Goal: Information Seeking & Learning: Learn about a topic

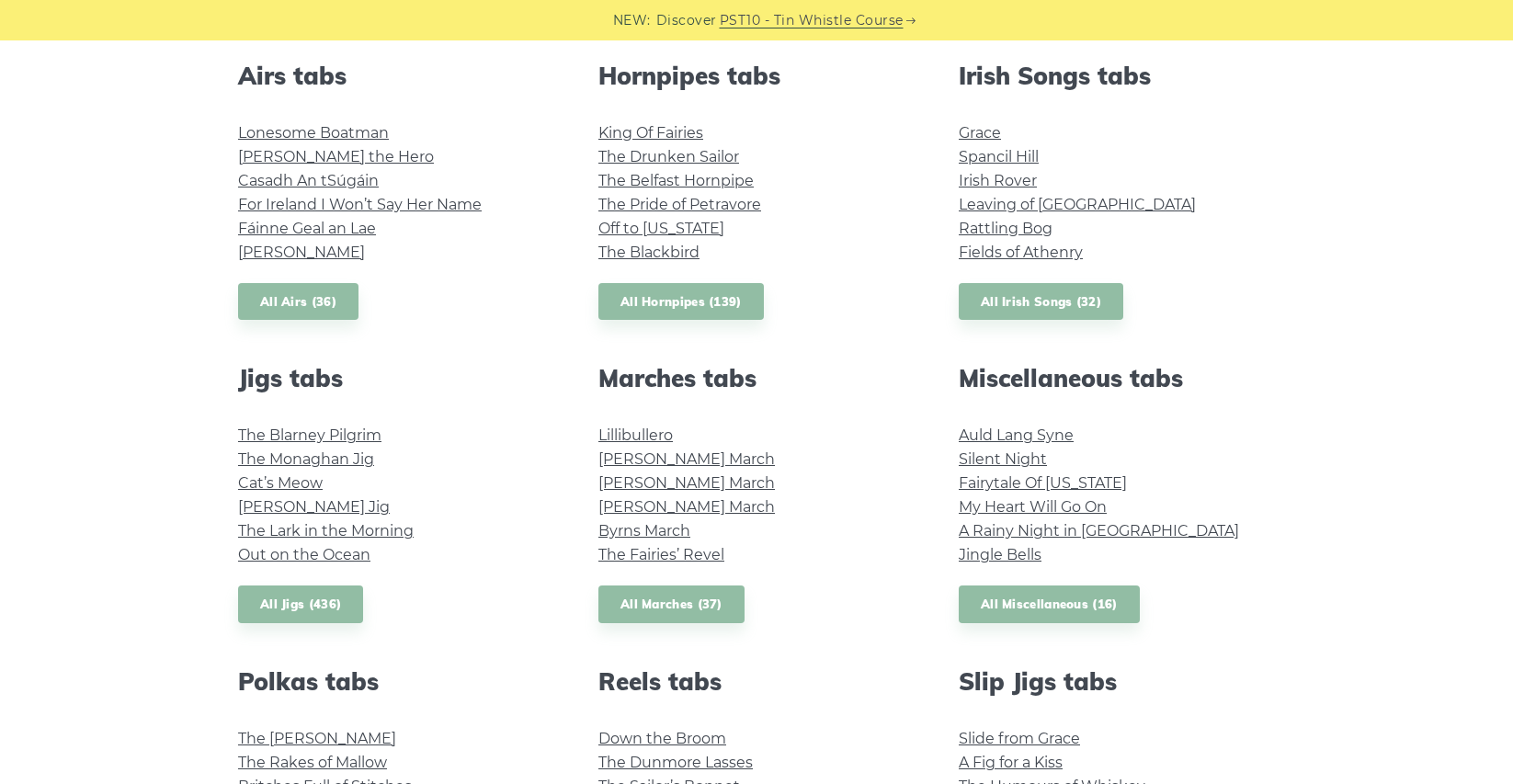
scroll to position [729, 0]
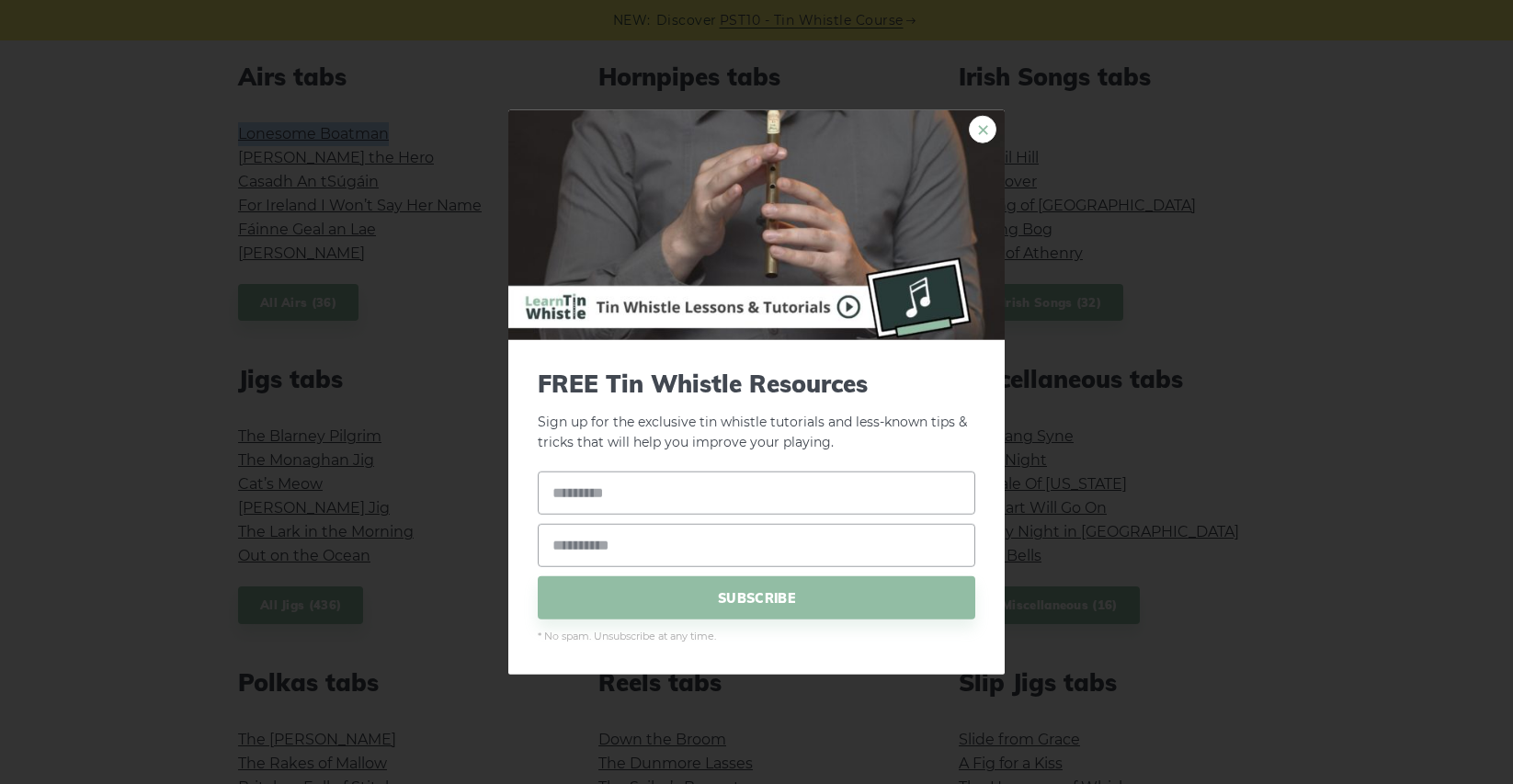
click at [976, 129] on link "×" at bounding box center [982, 128] width 27 height 27
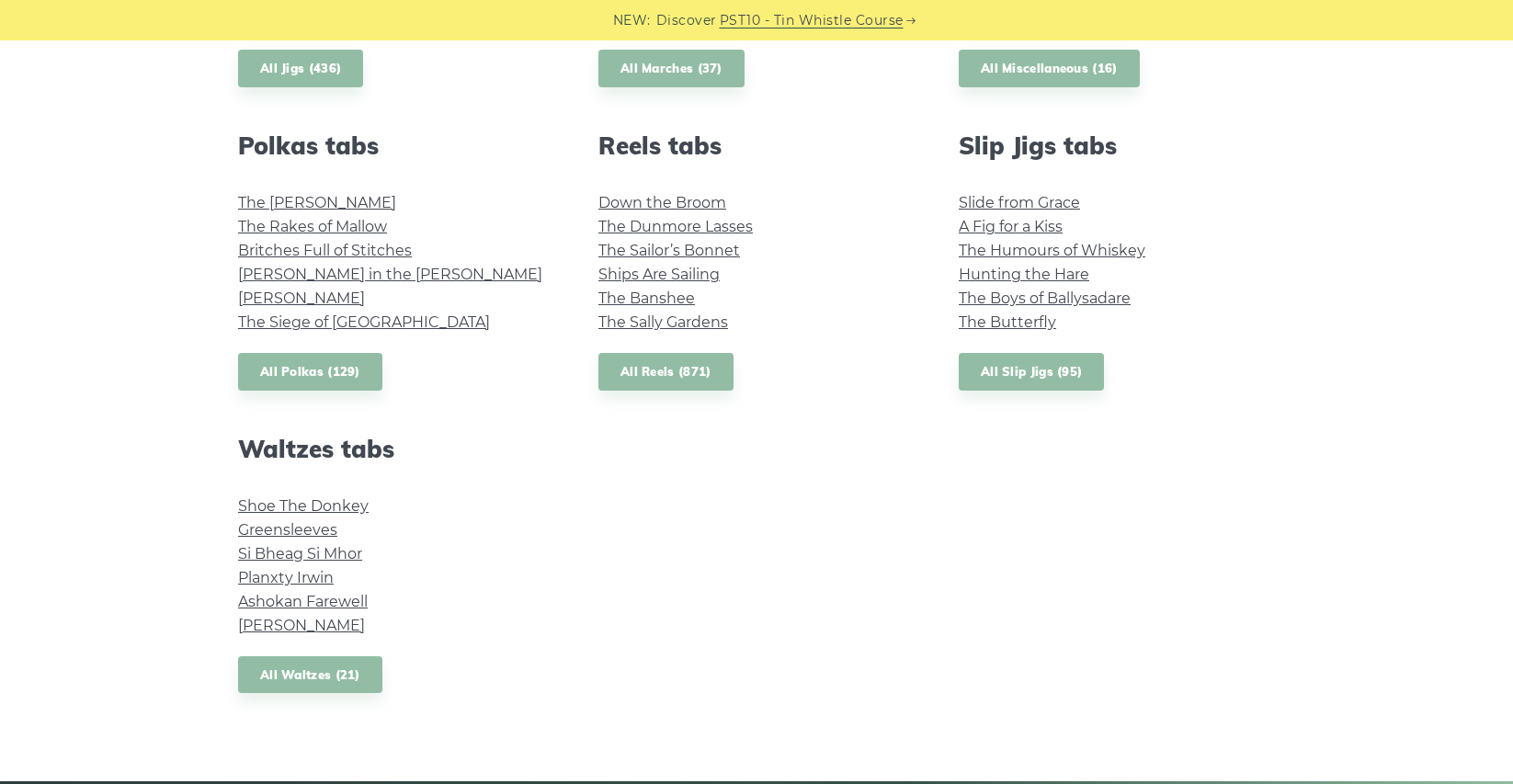
scroll to position [1267, 0]
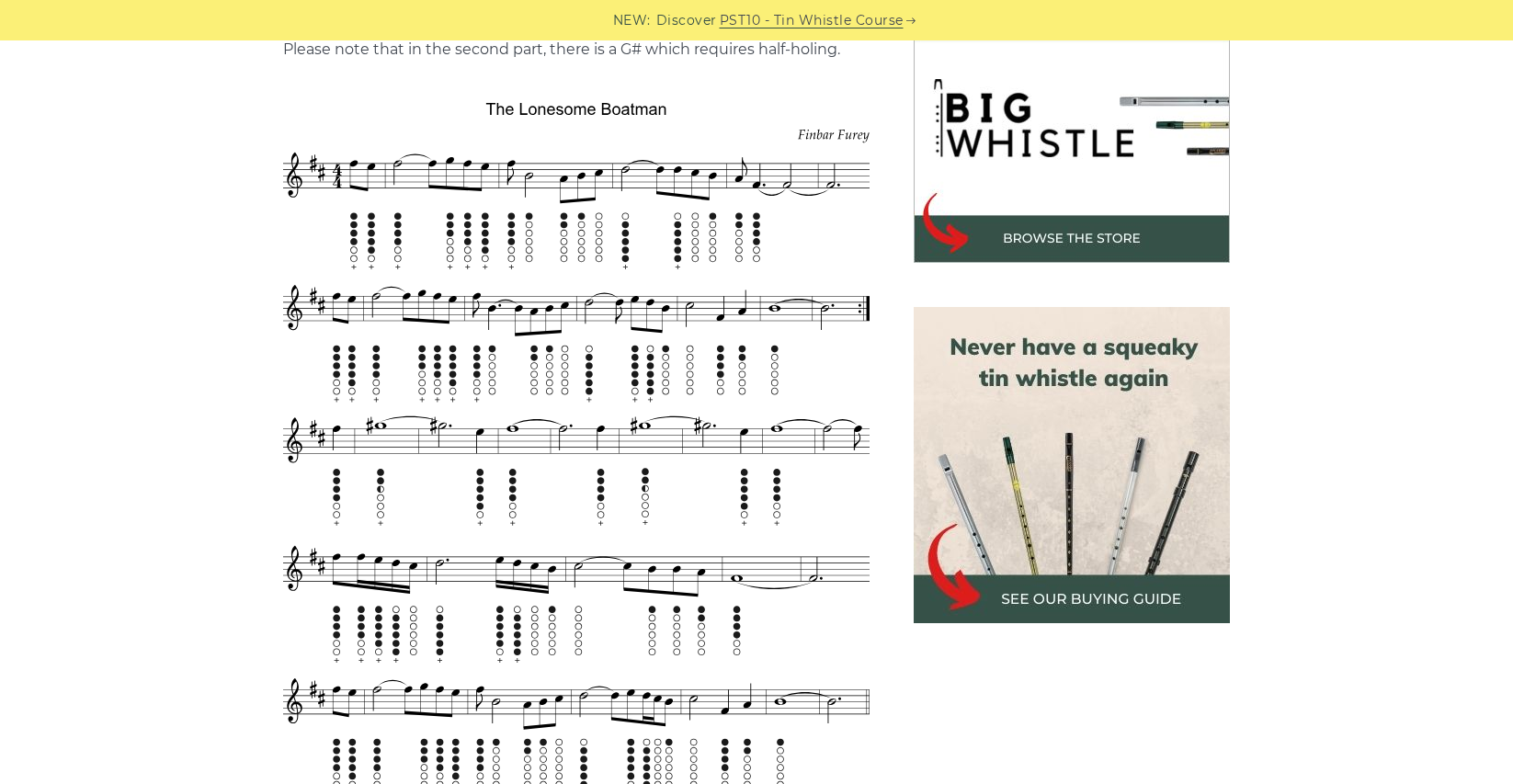
scroll to position [579, 0]
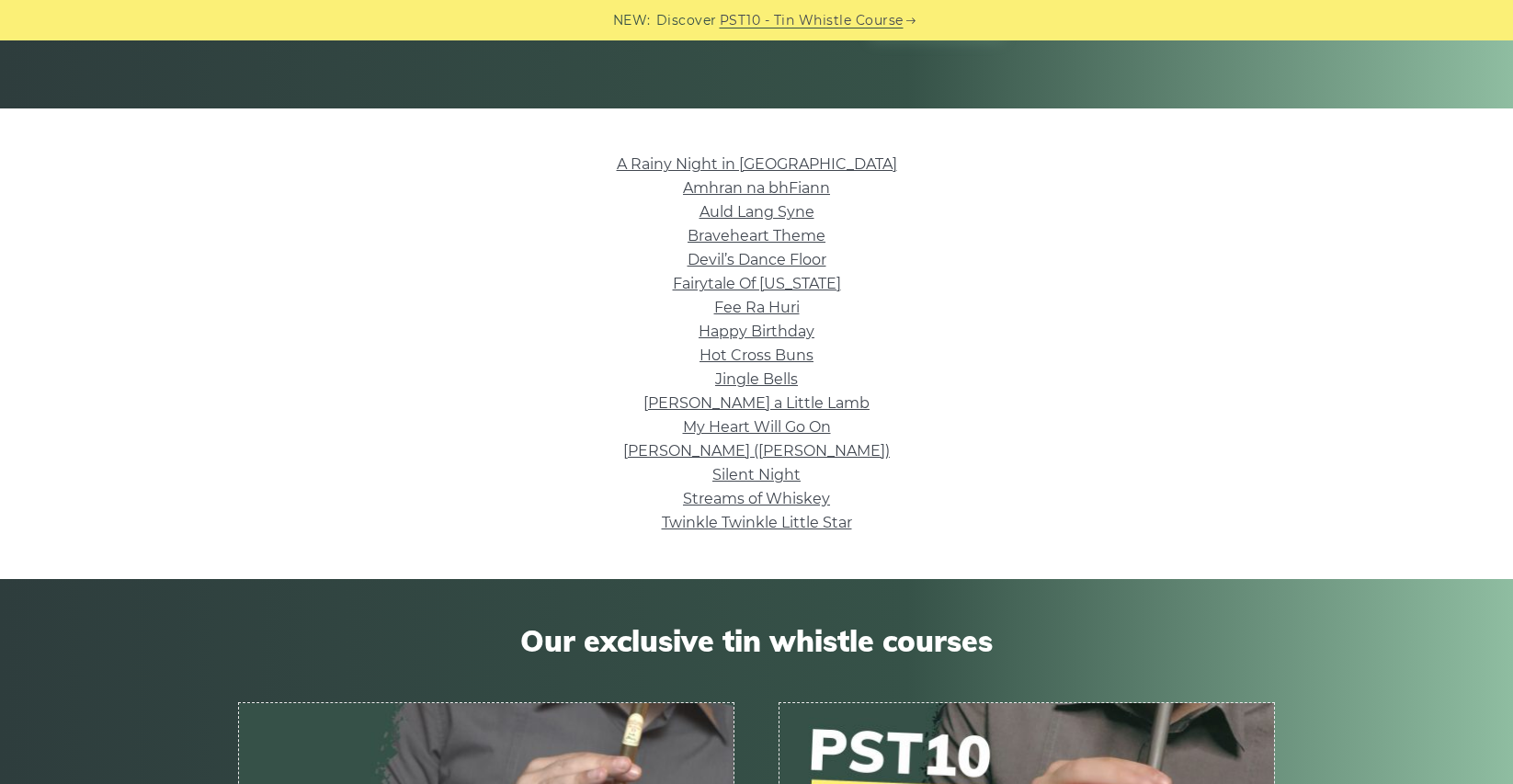
scroll to position [420, 0]
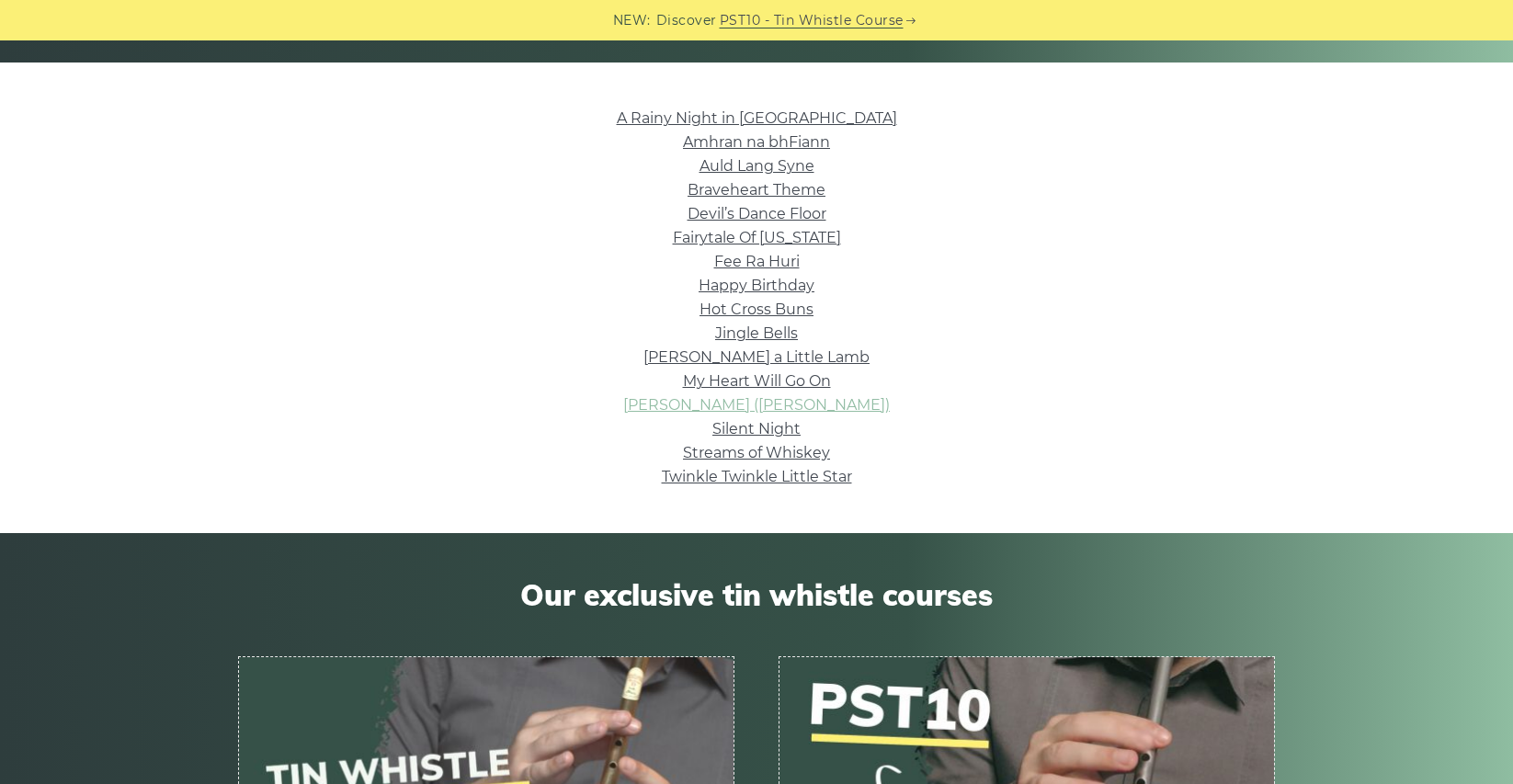
click at [772, 407] on link "[PERSON_NAME] ([PERSON_NAME])" at bounding box center [757, 404] width 267 height 18
click at [710, 165] on link "Auld Lang Syne" at bounding box center [757, 165] width 115 height 18
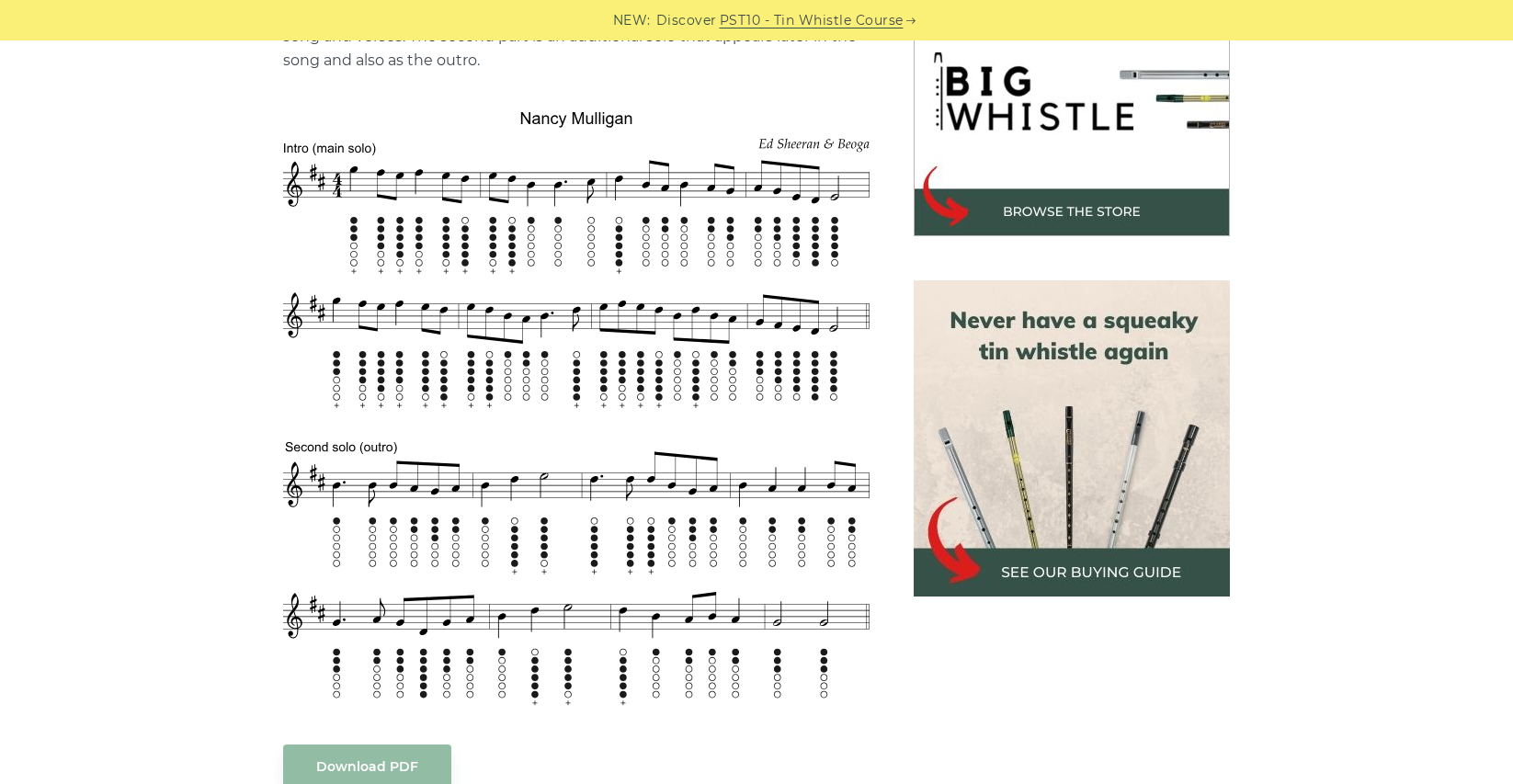
scroll to position [625, 0]
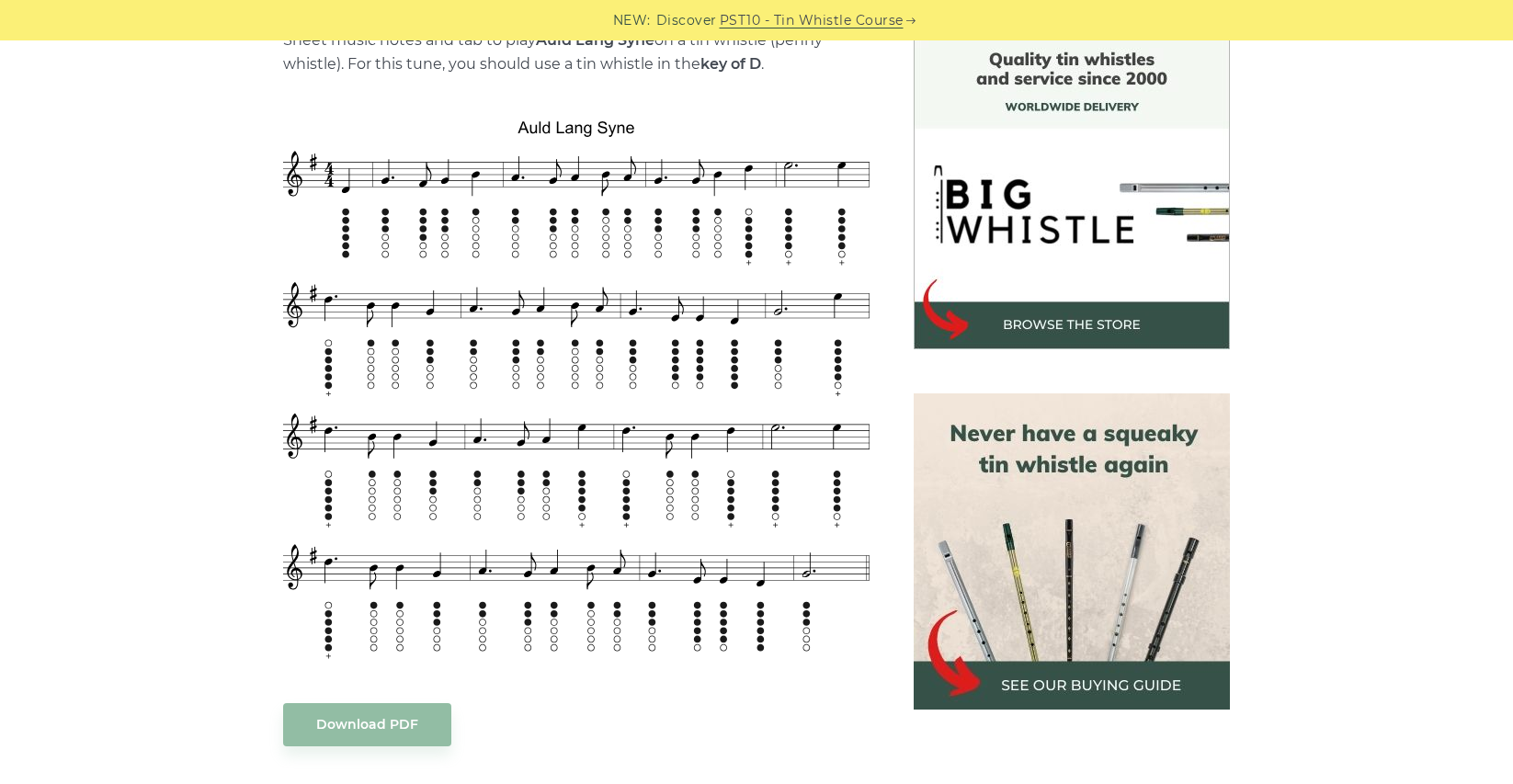
scroll to position [499, 0]
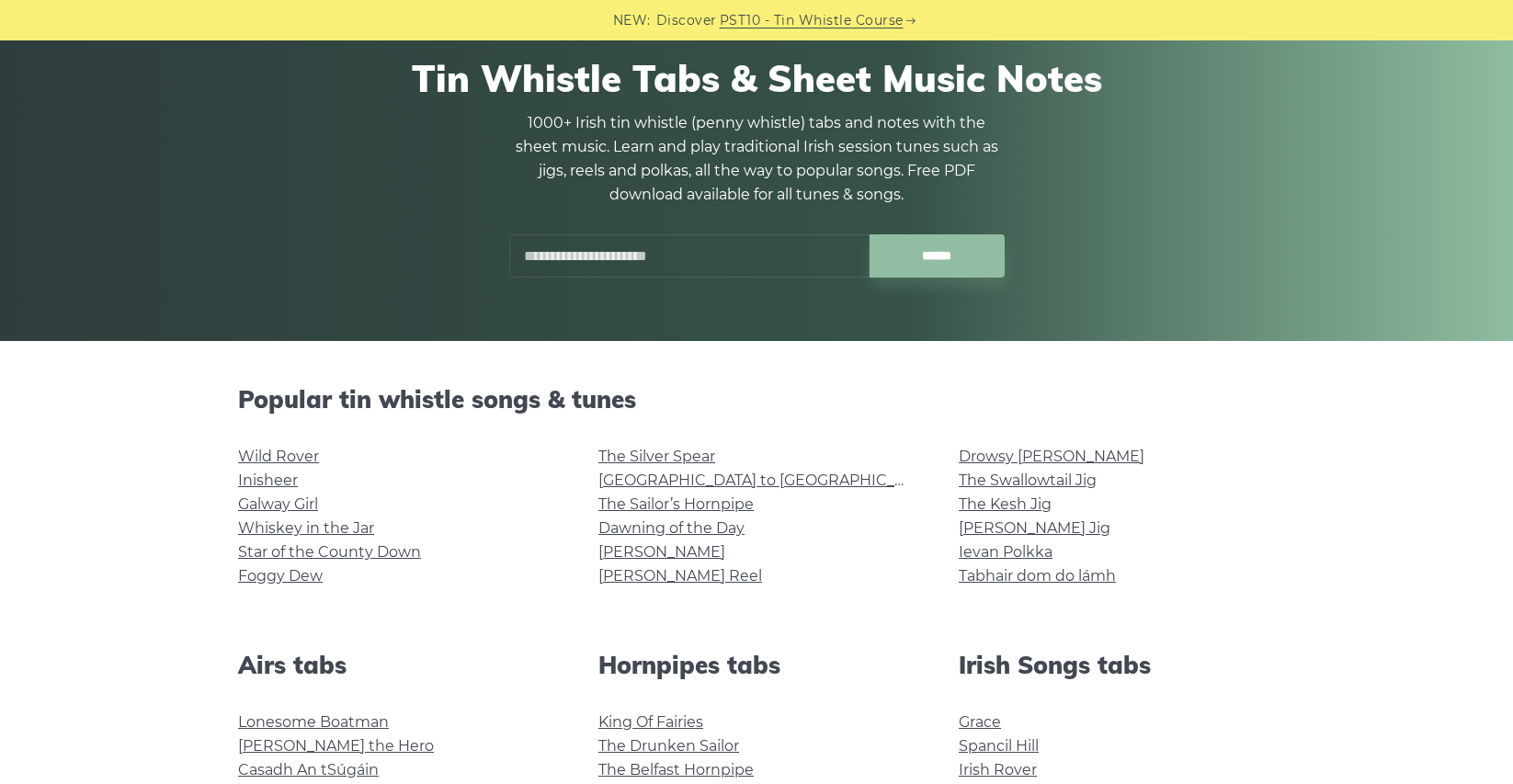
scroll to position [144, 0]
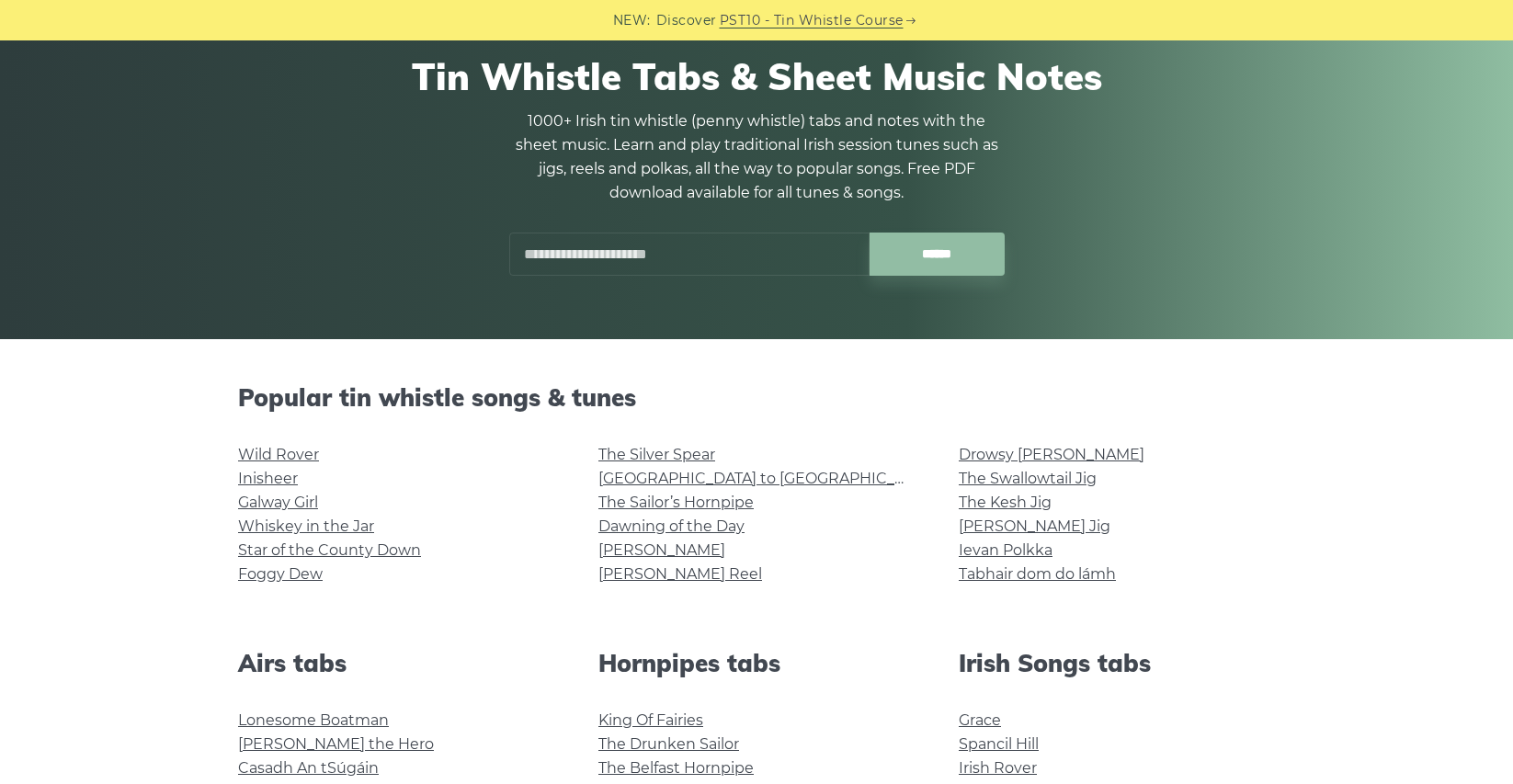
click at [610, 259] on input "text" at bounding box center [689, 254] width 360 height 43
type input "**********"
click at [870, 232] on input "******" at bounding box center [938, 254] width 135 height 43
click at [924, 261] on input "******" at bounding box center [938, 254] width 135 height 43
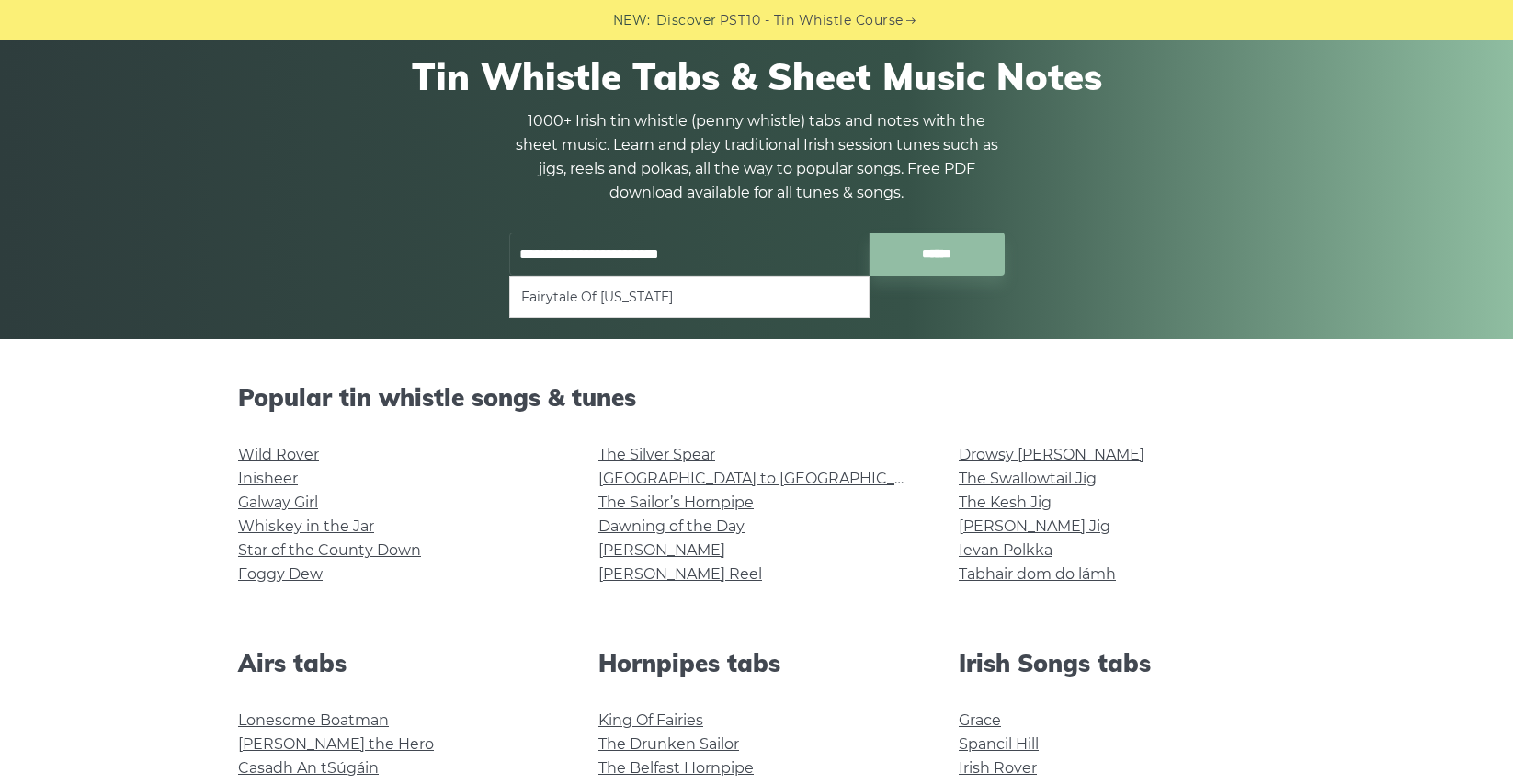
drag, startPoint x: 766, startPoint y: 254, endPoint x: 401, endPoint y: 253, distance: 365.0
click at [401, 253] on div "**********" at bounding box center [756, 165] width 1037 height 309
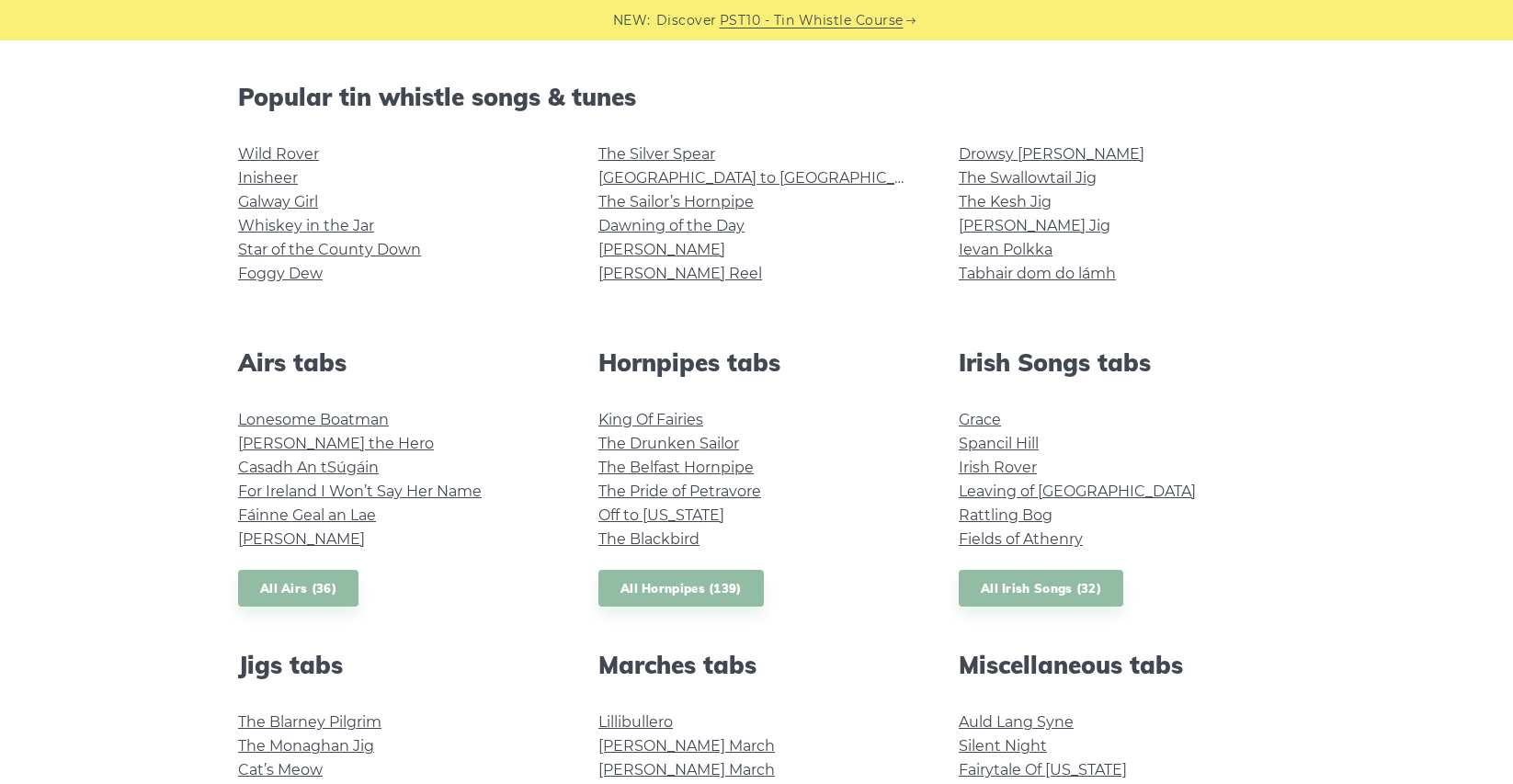
scroll to position [1130, 0]
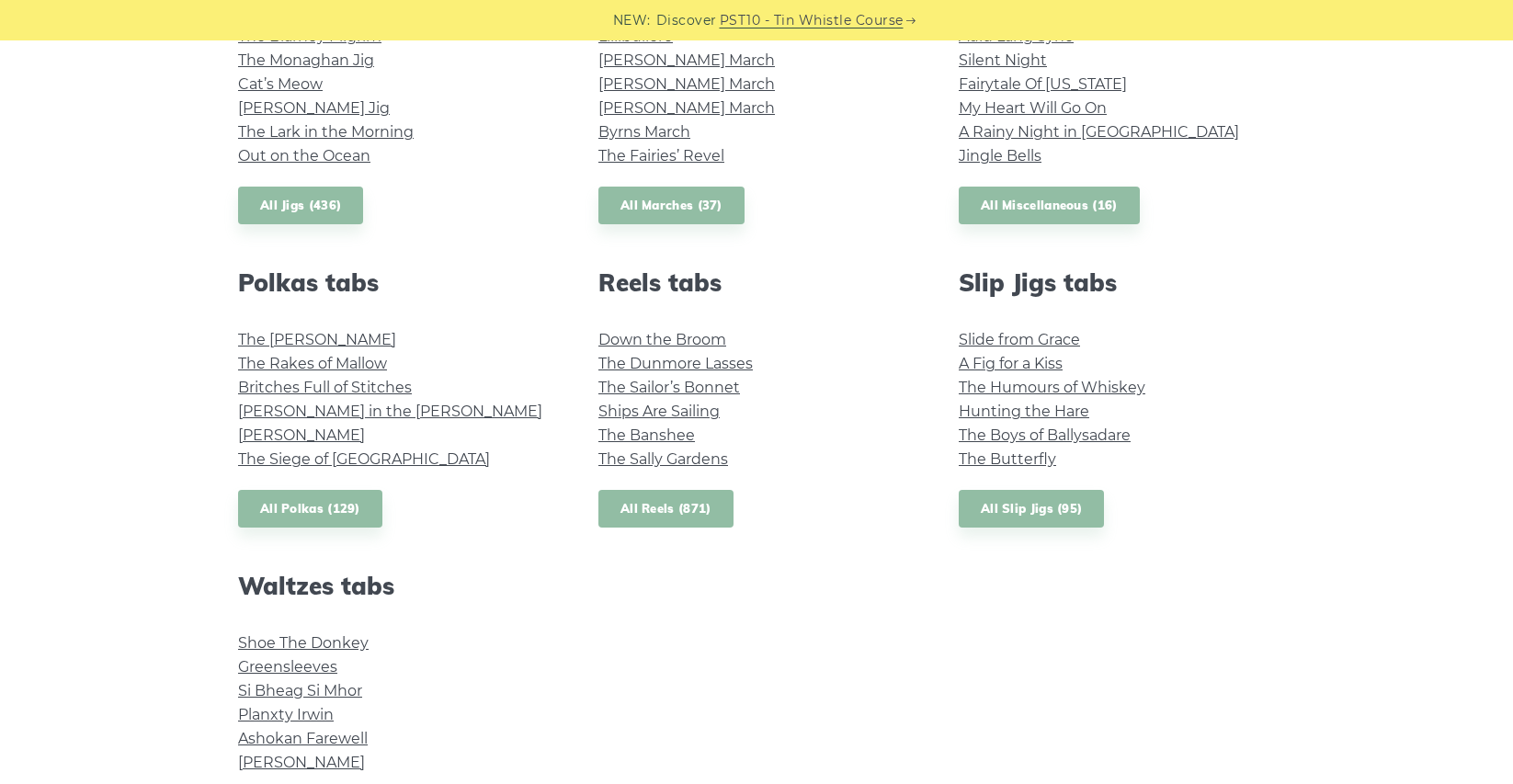
click at [703, 513] on link "All Reels (871)" at bounding box center [666, 509] width 135 height 38
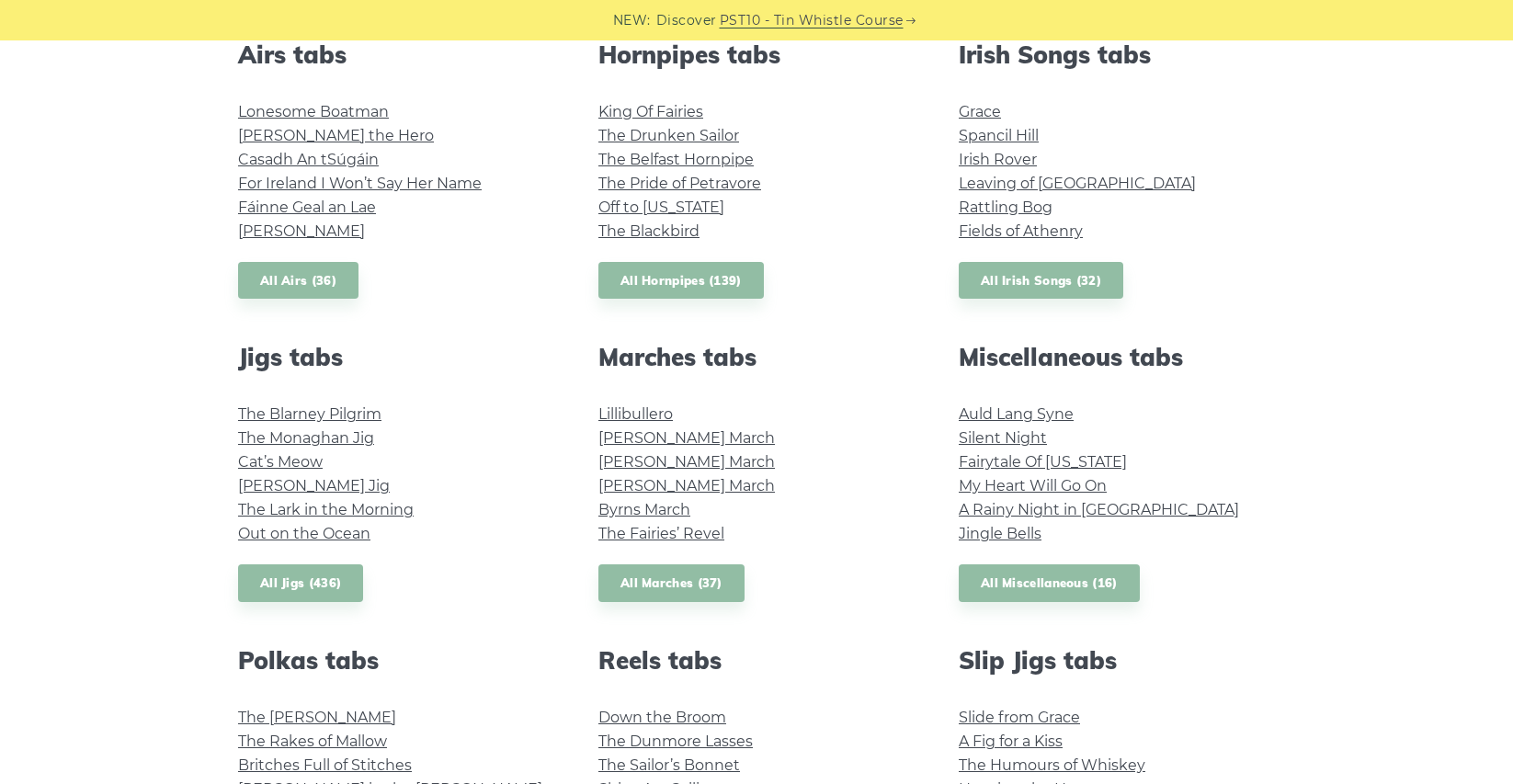
scroll to position [720, 0]
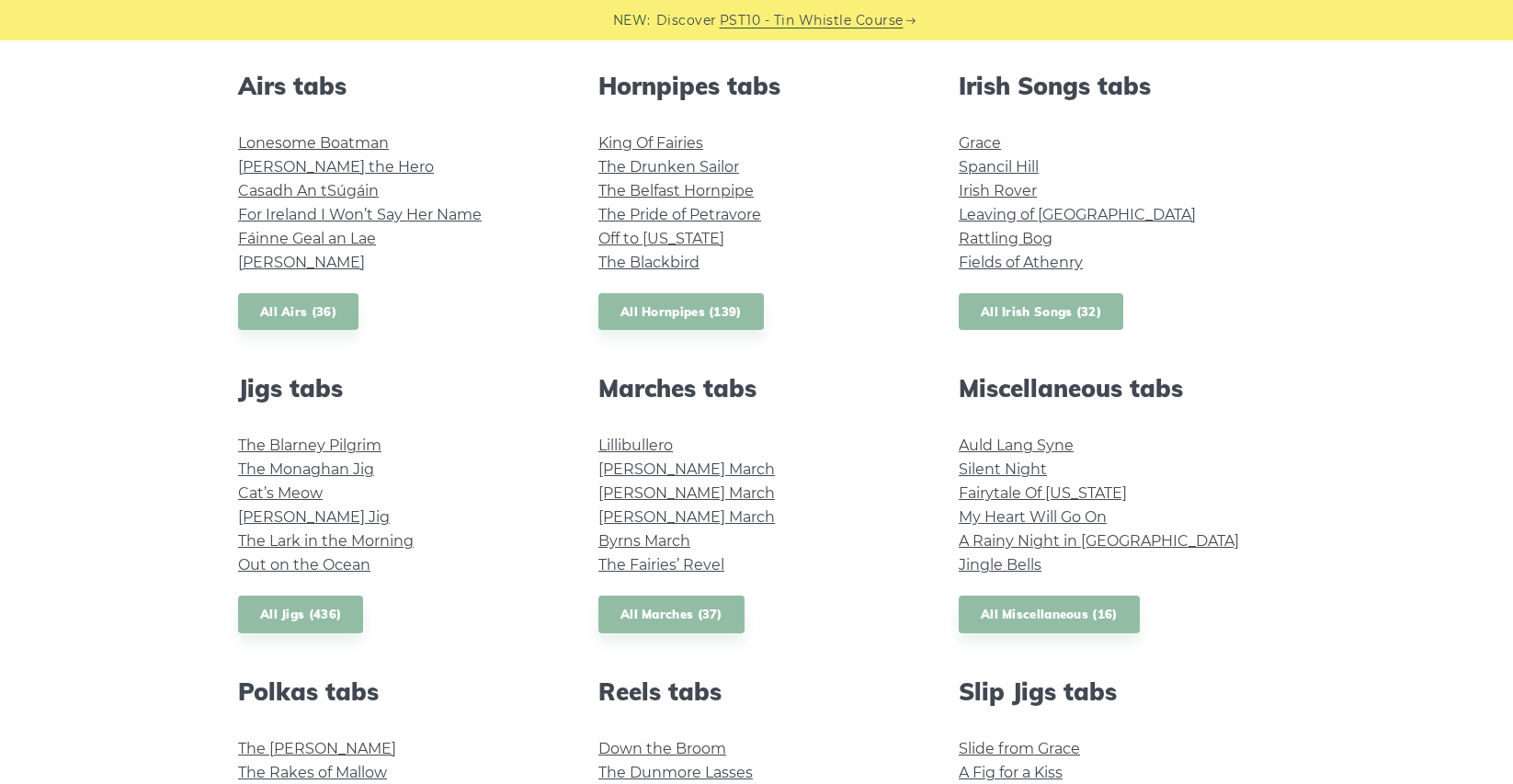
click at [1065, 308] on link "All Irish Songs (32)" at bounding box center [1041, 312] width 165 height 38
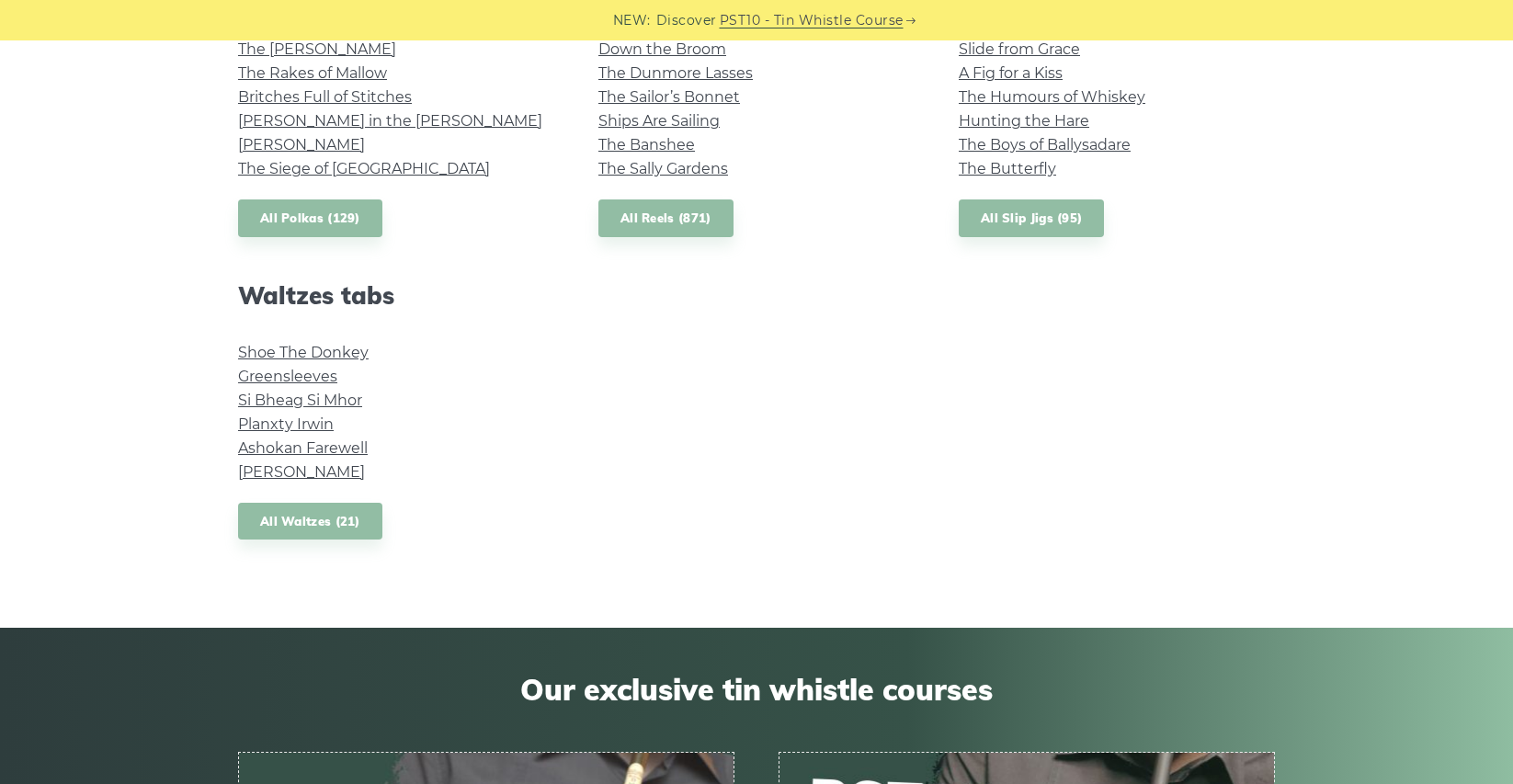
scroll to position [1381, 0]
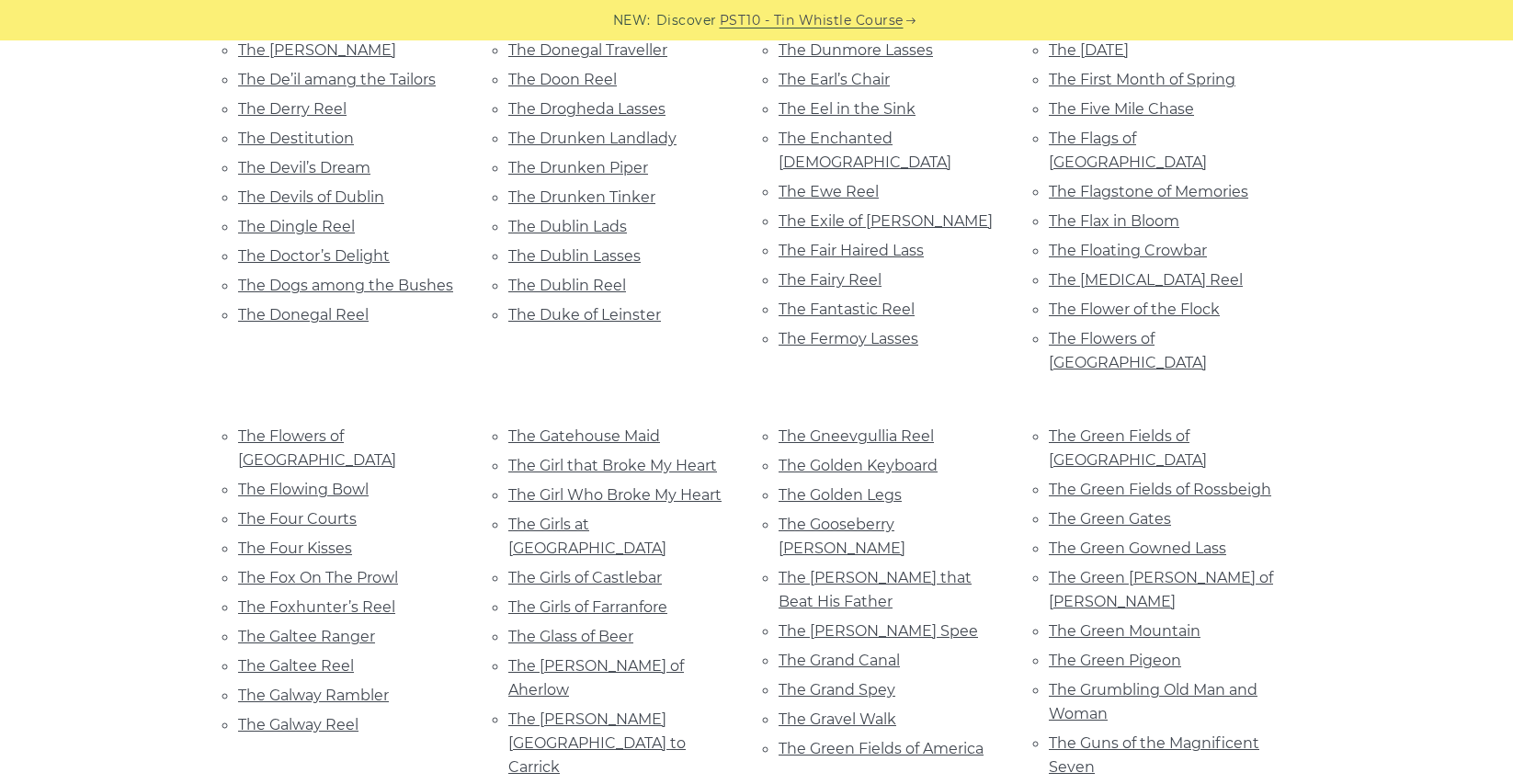
scroll to position [5581, 0]
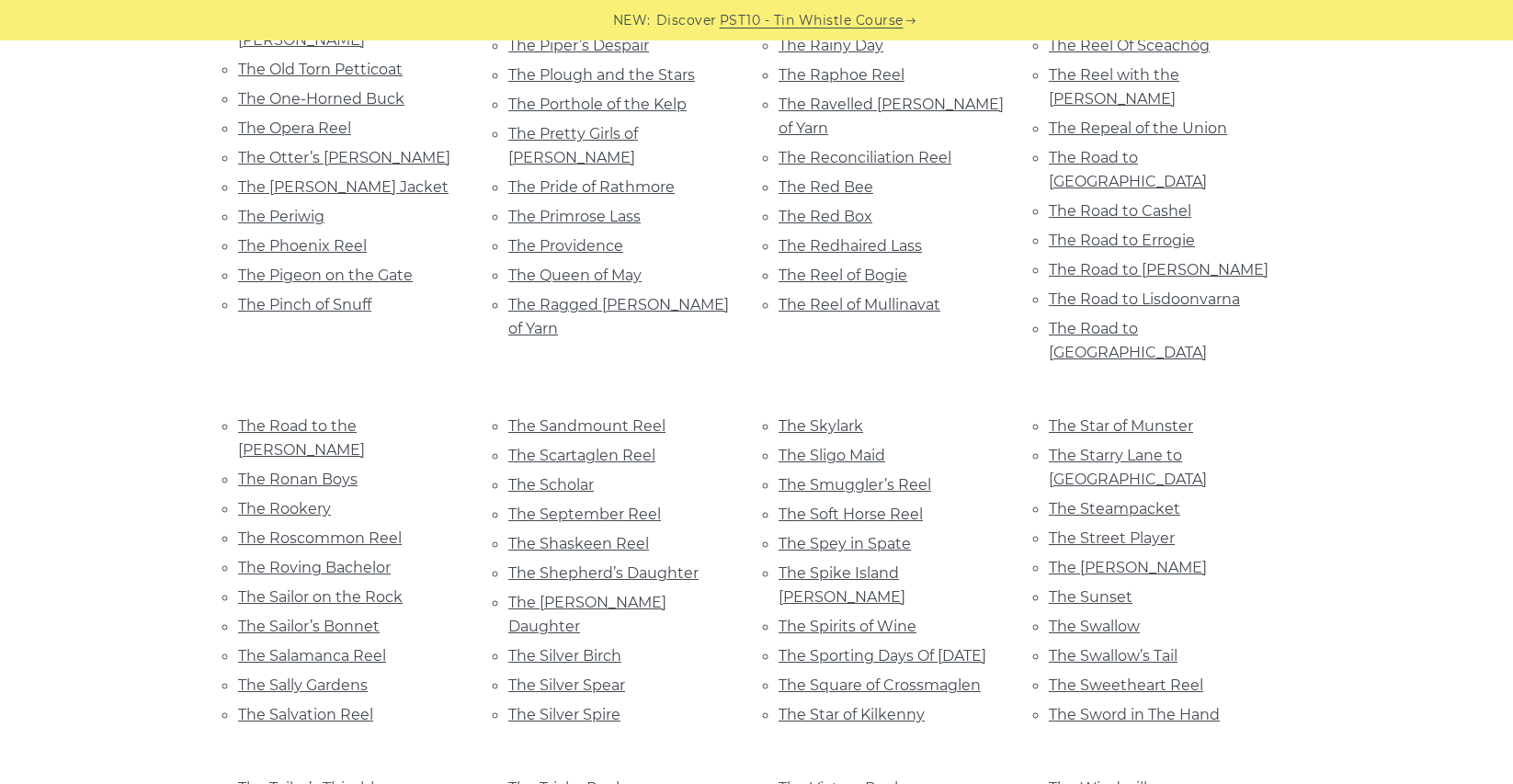
scroll to position [7799, 0]
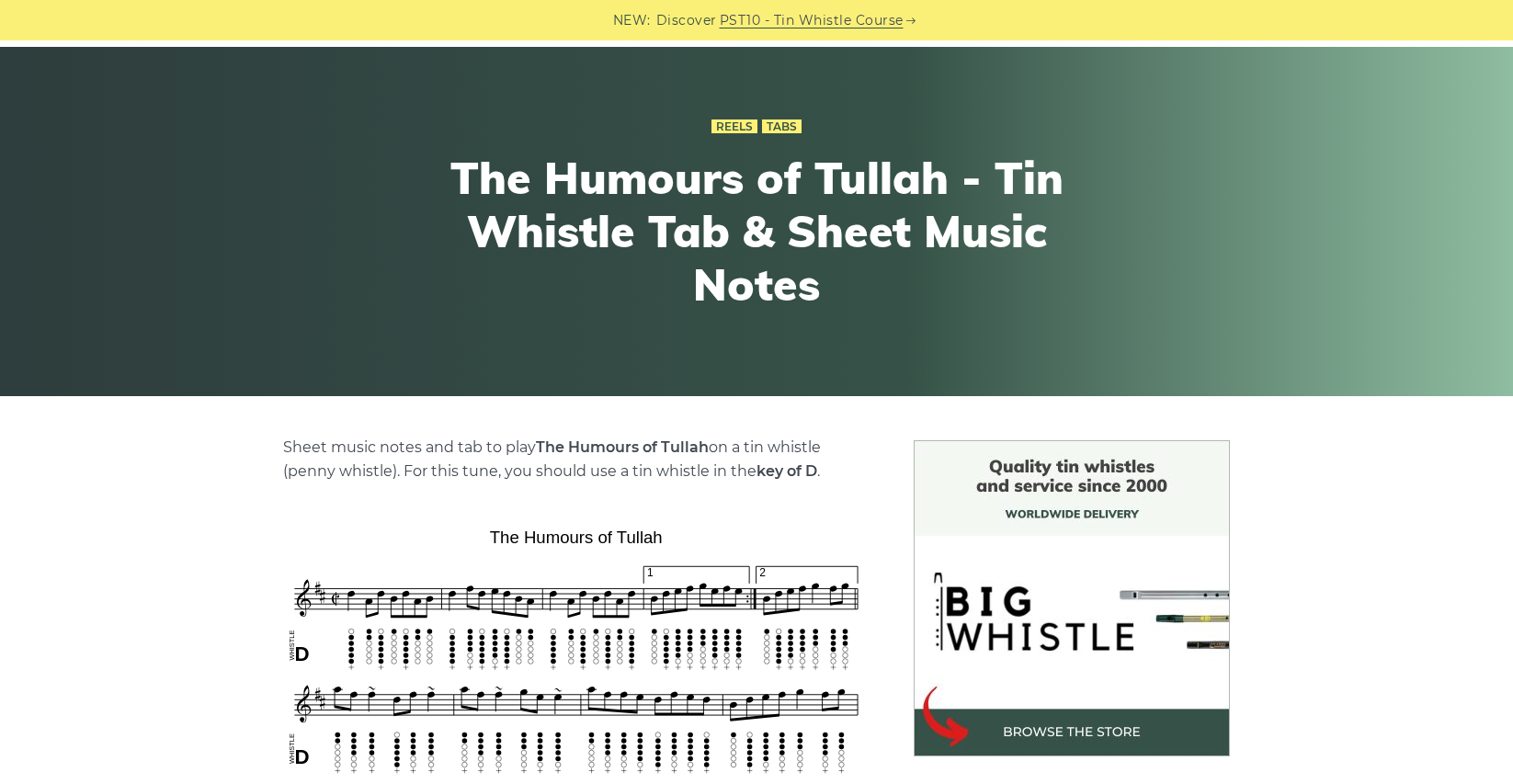
scroll to position [541, 0]
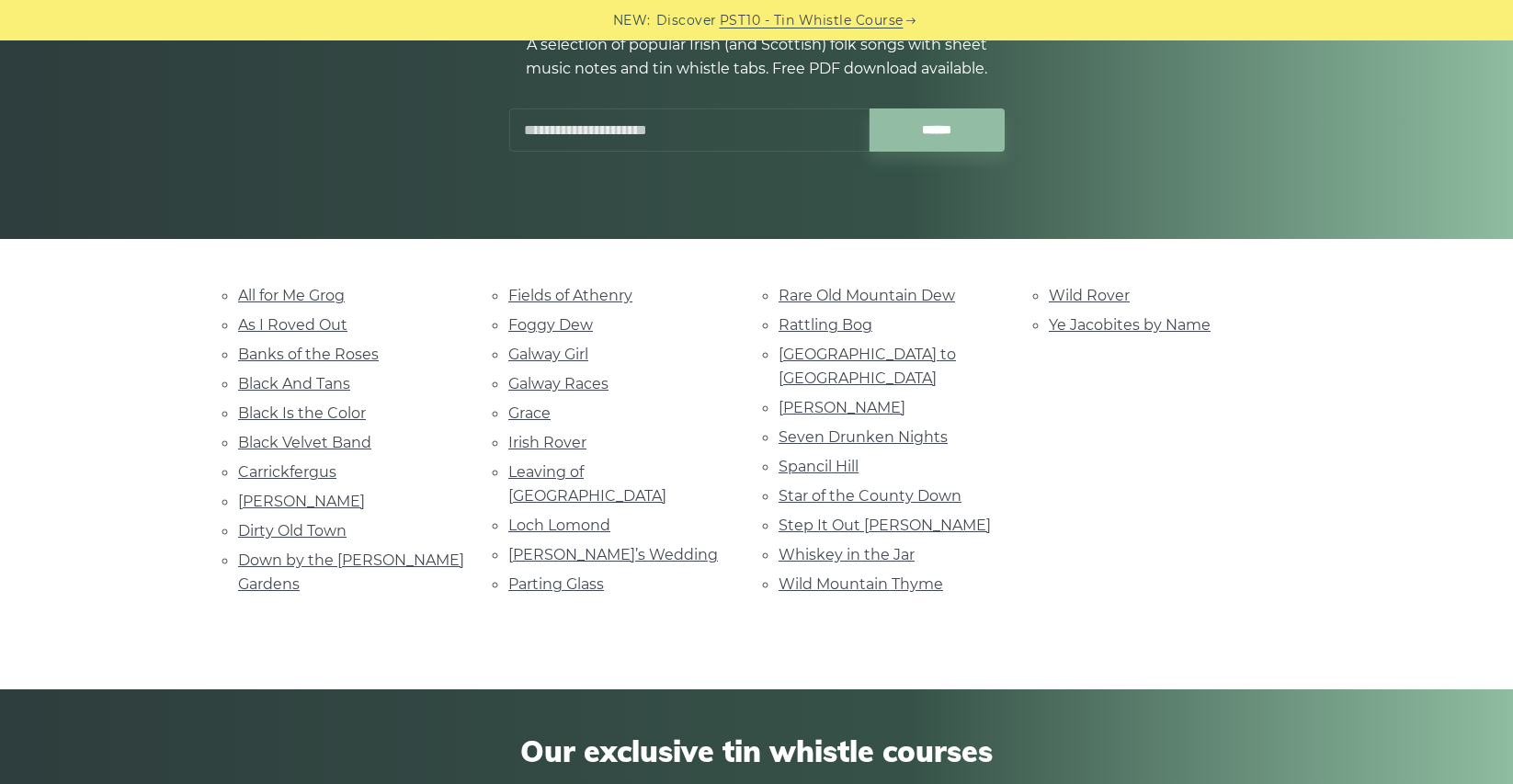
scroll to position [266, 0]
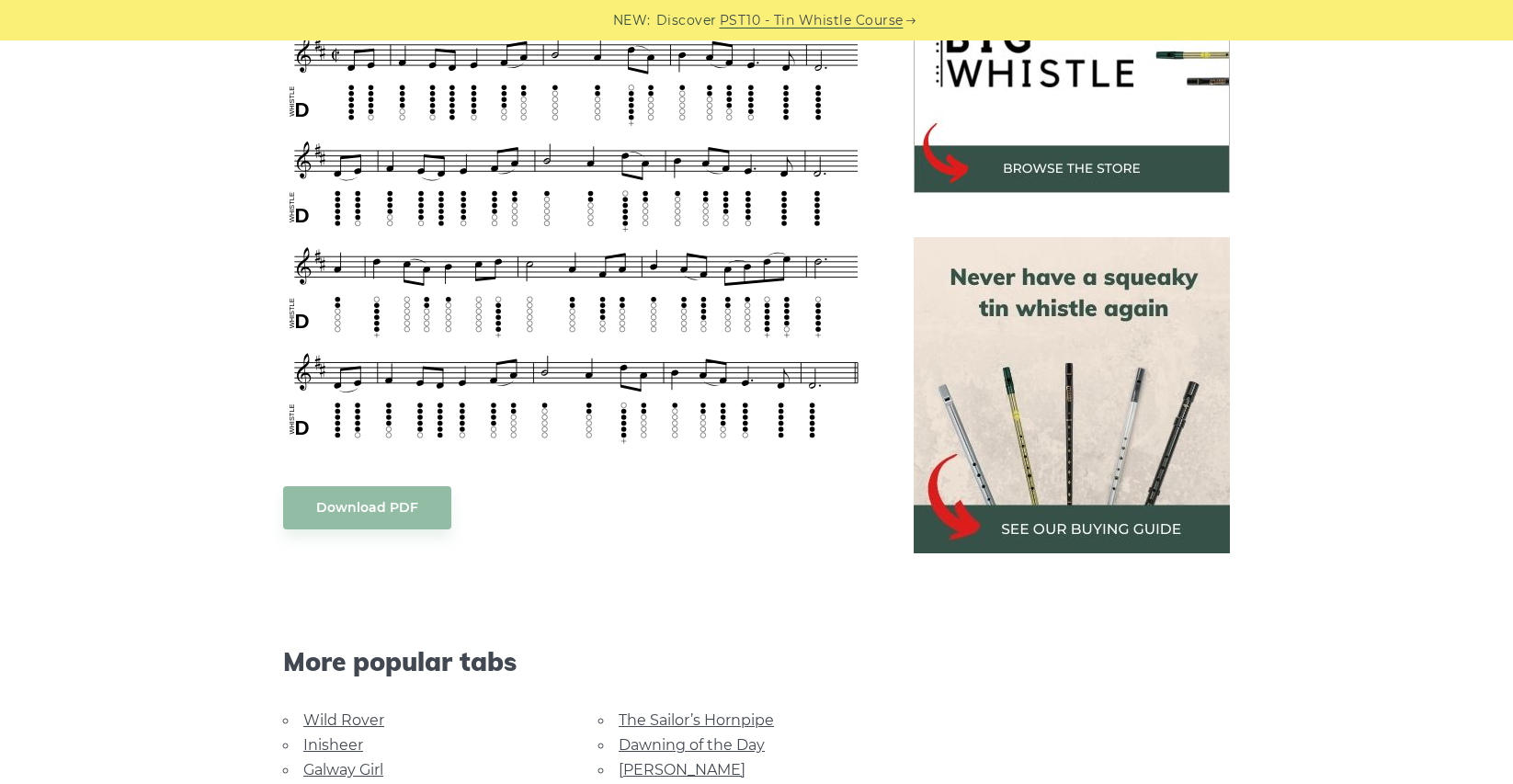
scroll to position [515, 0]
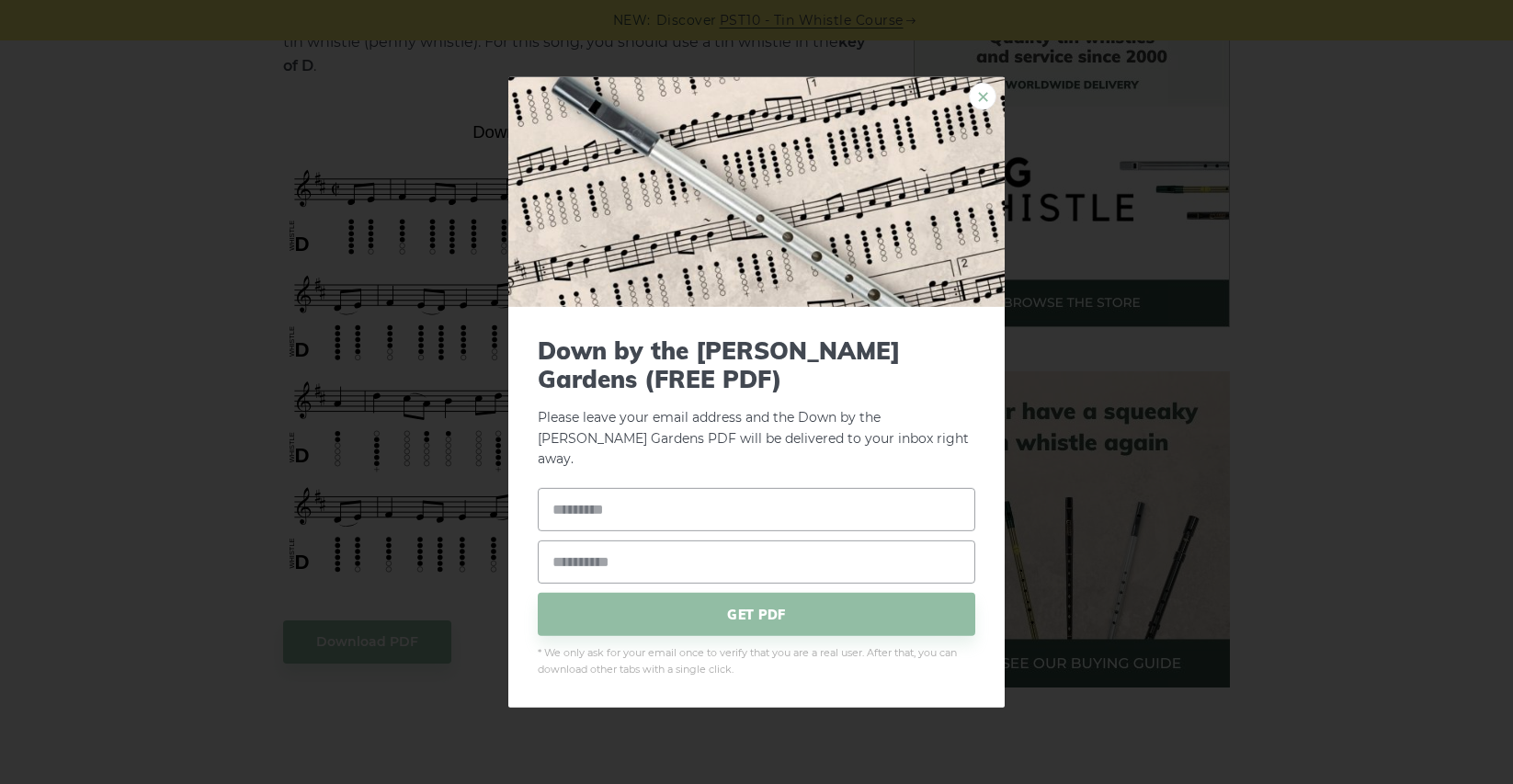
click at [980, 106] on link "×" at bounding box center [982, 95] width 27 height 27
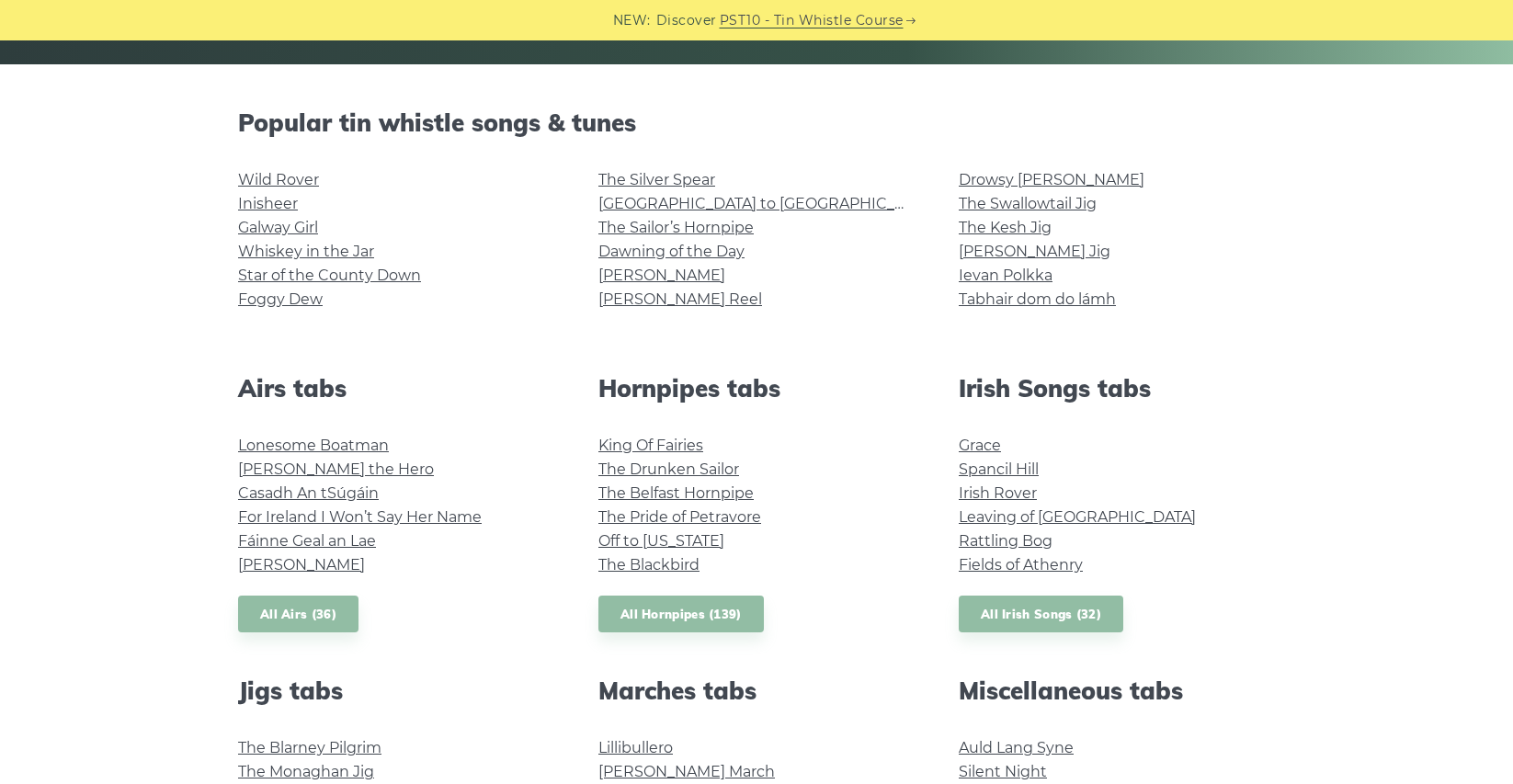
scroll to position [538, 0]
